Goal: Task Accomplishment & Management: Manage account settings

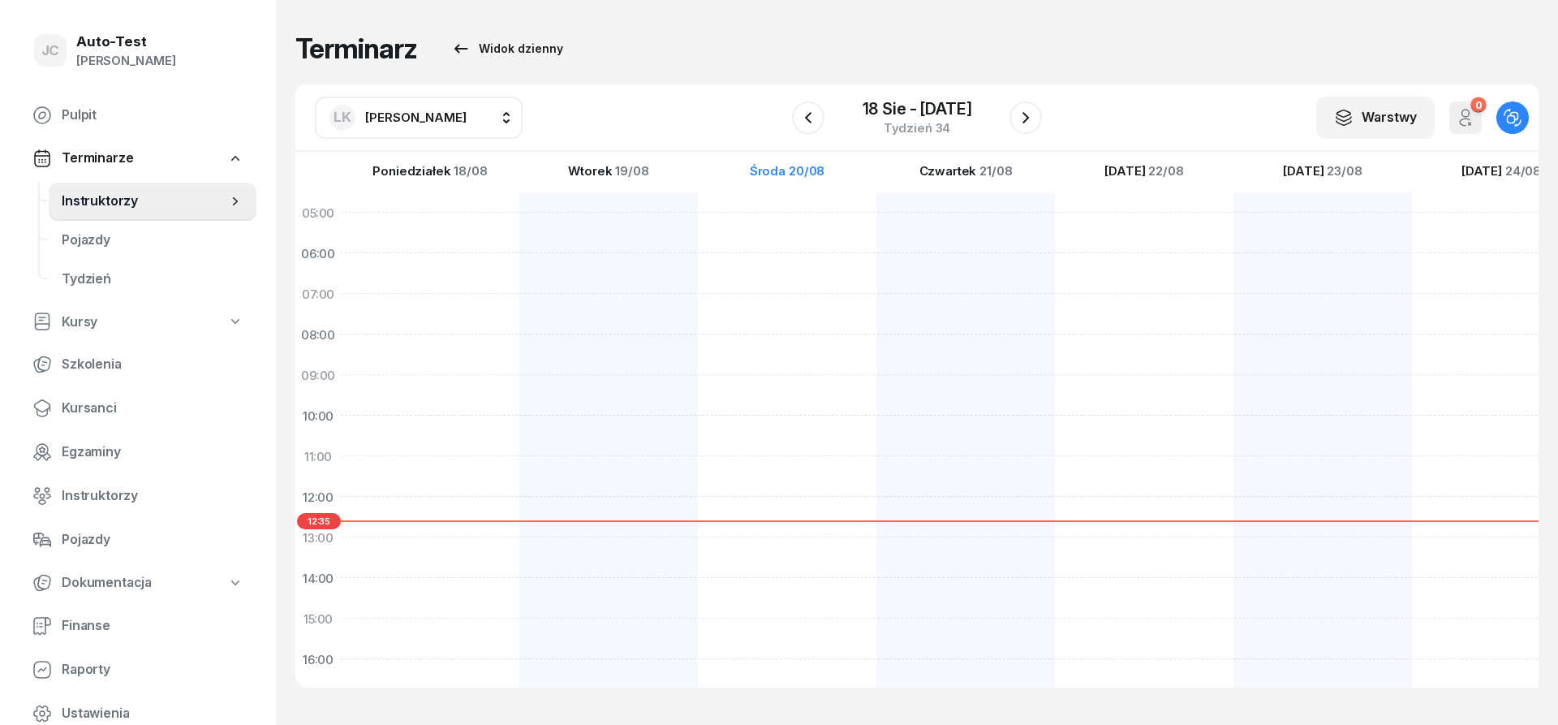
scroll to position [316, 0]
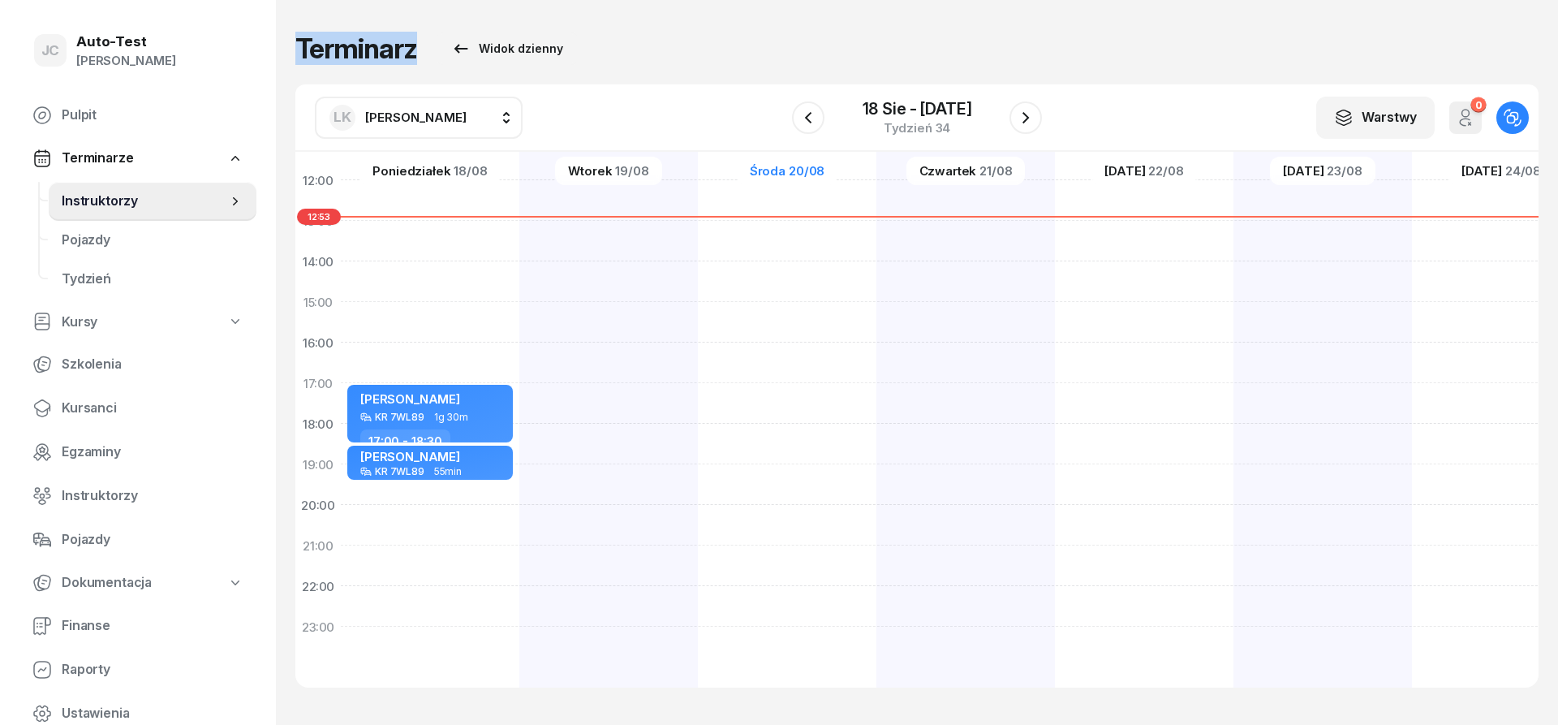
drag, startPoint x: 613, startPoint y: 56, endPoint x: 299, endPoint y: 46, distance: 315.0
click at [299, 46] on div "Terminarz Widok dzienny" at bounding box center [916, 48] width 1243 height 32
click at [296, 50] on h1 "Terminarz" at bounding box center [356, 48] width 122 height 29
drag, startPoint x: 296, startPoint y: 50, endPoint x: 659, endPoint y: 49, distance: 362.7
click at [613, 54] on div "Terminarz Widok dzienny" at bounding box center [916, 48] width 1243 height 32
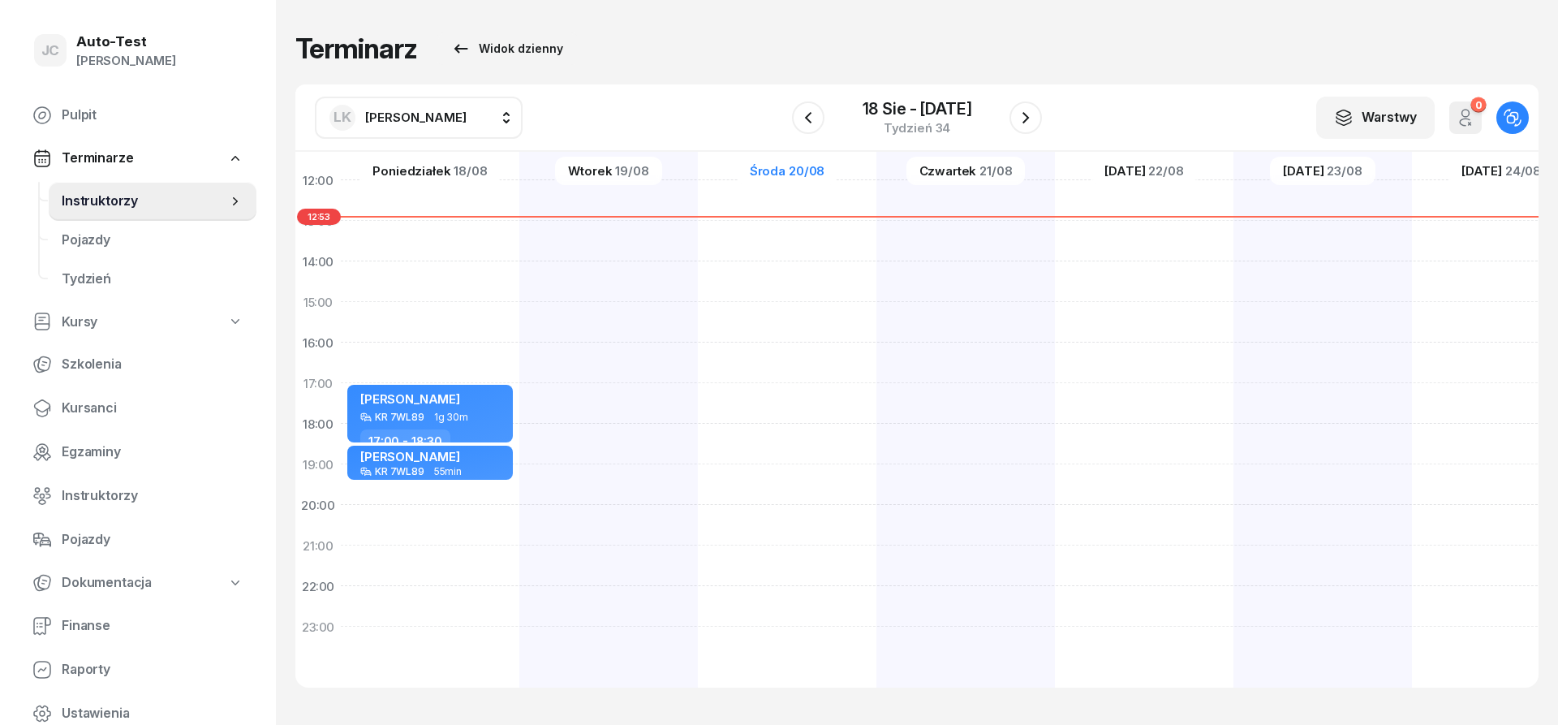
click at [674, 44] on div "Terminarz Widok dzienny" at bounding box center [916, 48] width 1243 height 32
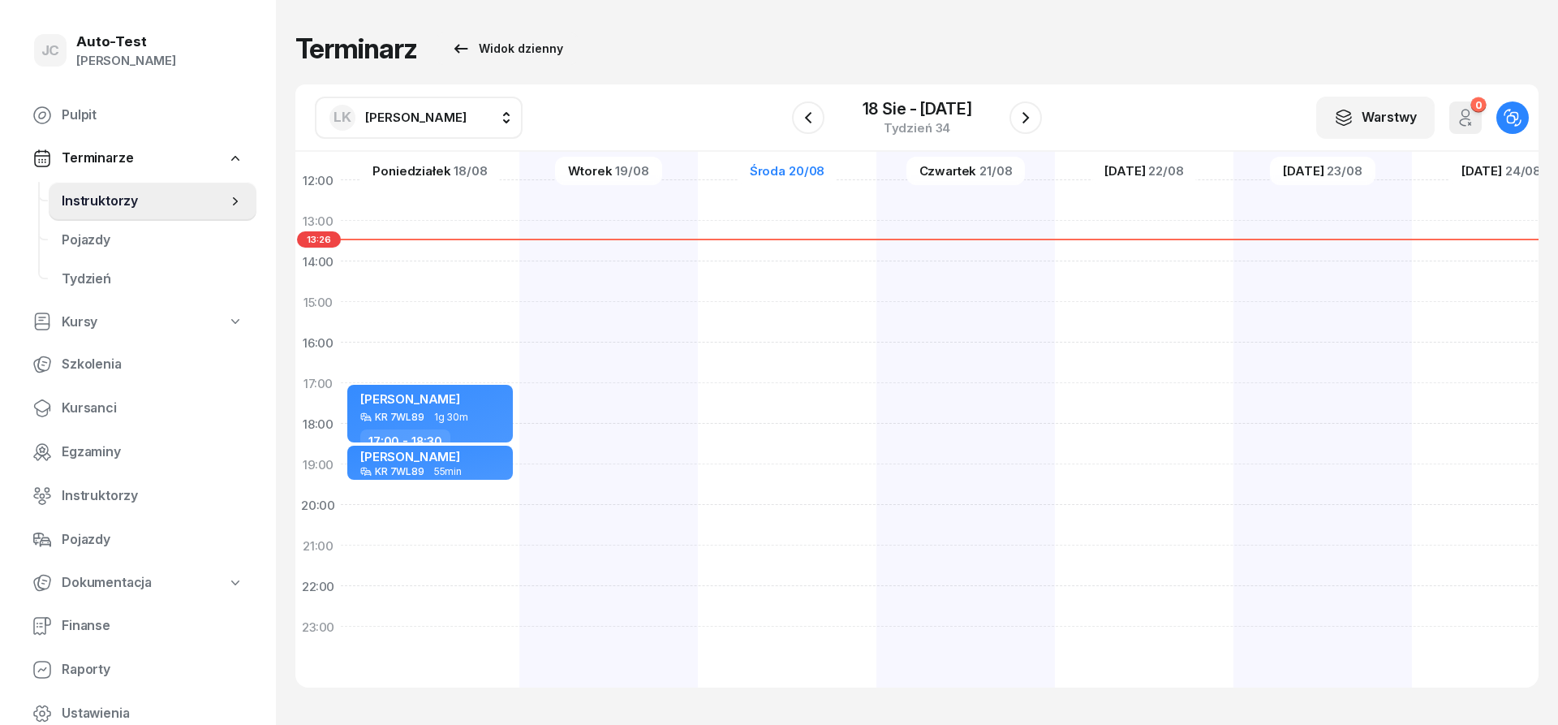
click at [92, 54] on div "[PERSON_NAME]" at bounding box center [126, 60] width 100 height 21
click at [99, 122] on link "Wyloguj" at bounding box center [135, 121] width 214 height 41
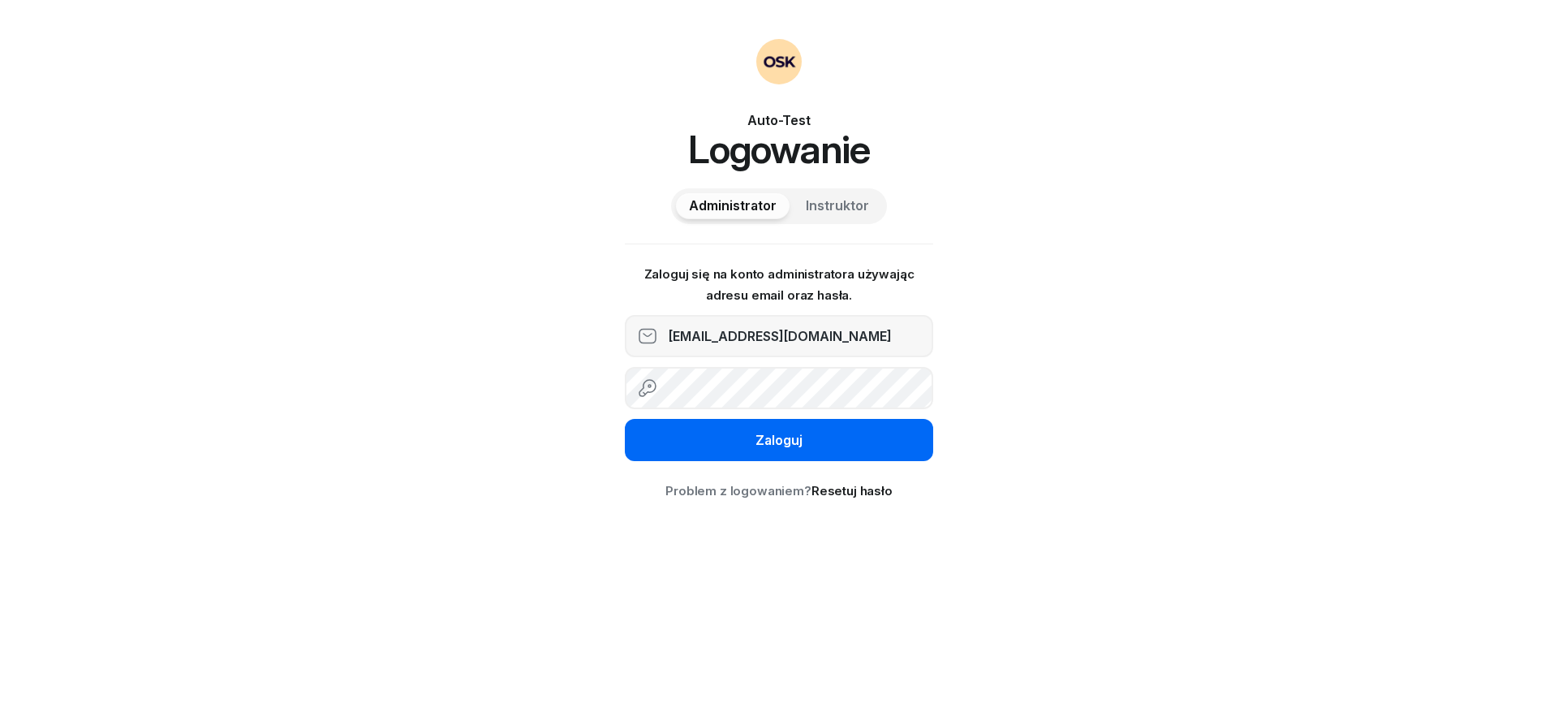
click at [753, 451] on button "Zaloguj" at bounding box center [779, 440] width 308 height 42
